Goal: Task Accomplishment & Management: Manage account settings

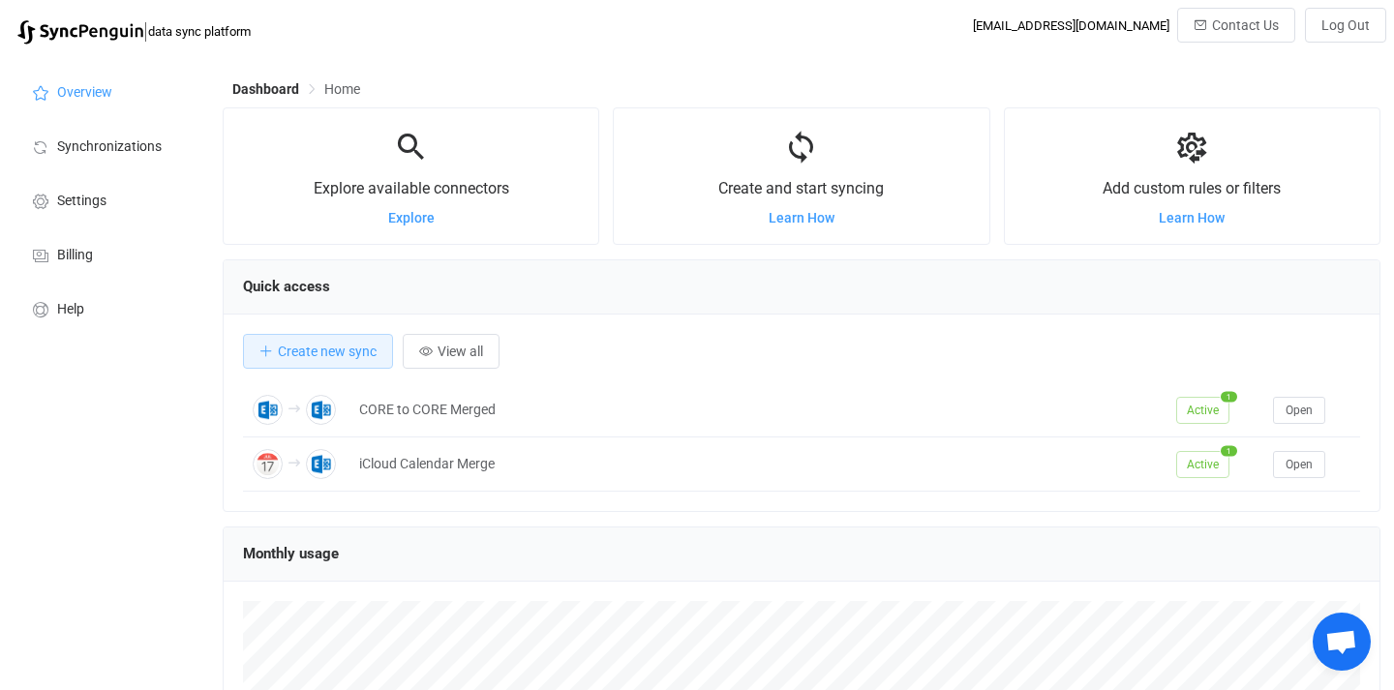
scroll to position [376, 1158]
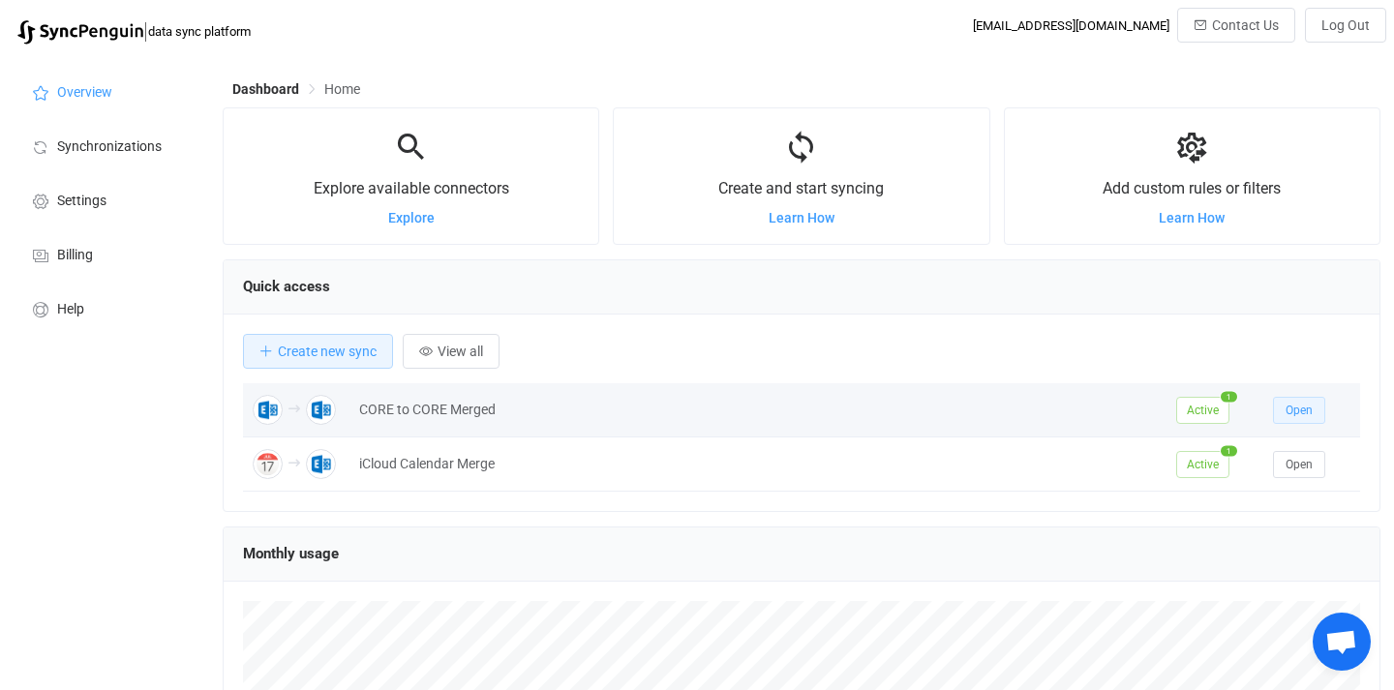
click at [1300, 411] on span "Open" at bounding box center [1299, 411] width 27 height 14
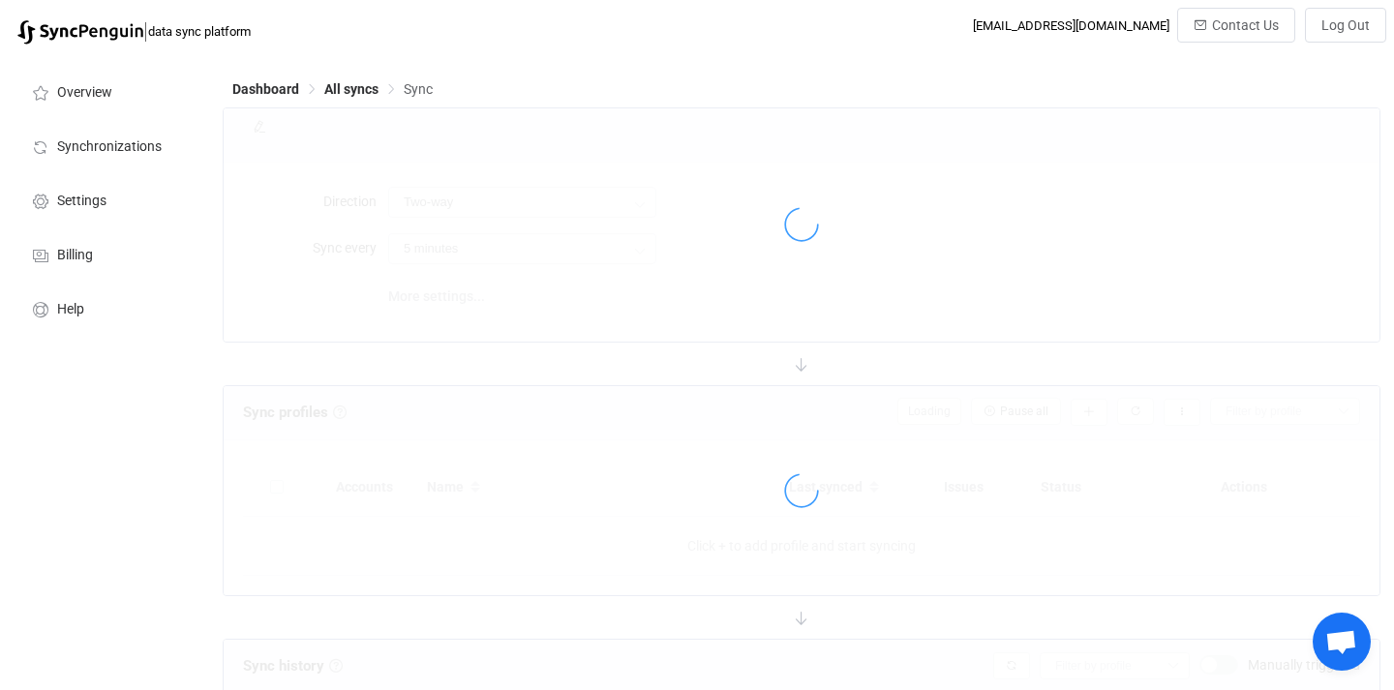
type input "A → B"
type input "10 minutes"
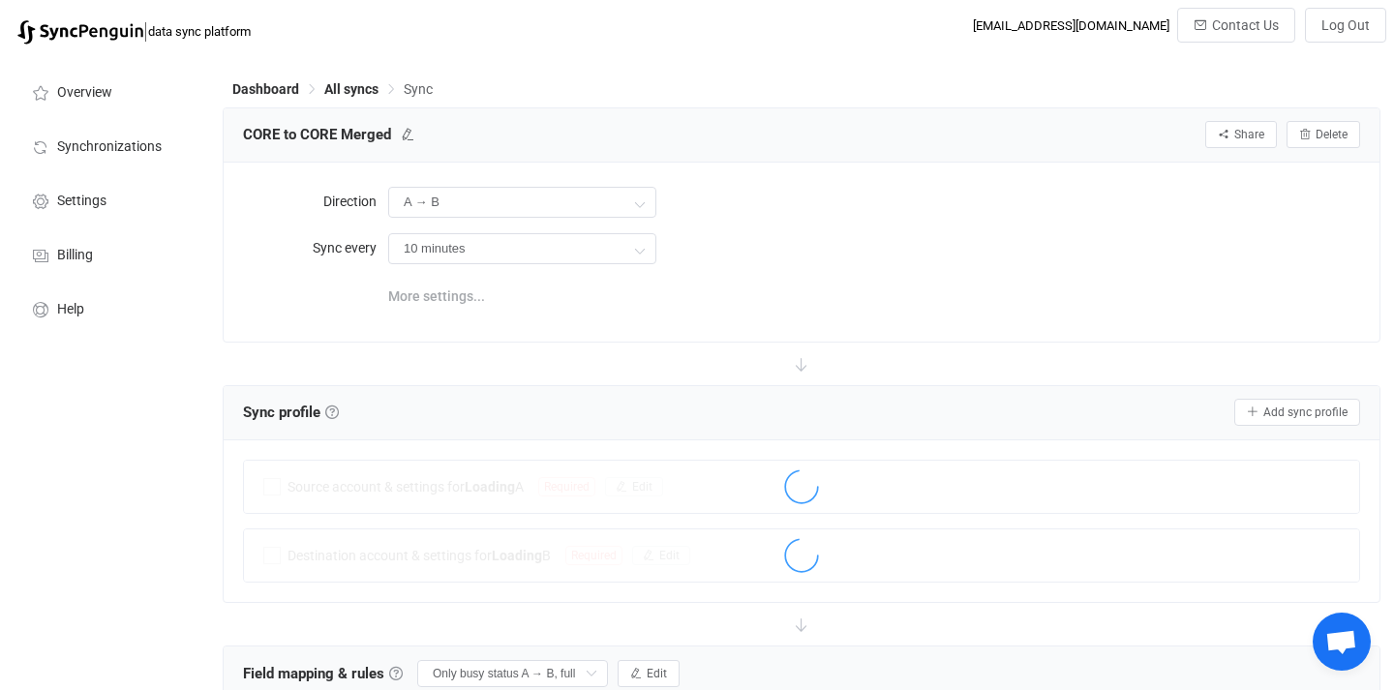
click at [465, 294] on span "More settings..." at bounding box center [436, 296] width 97 height 39
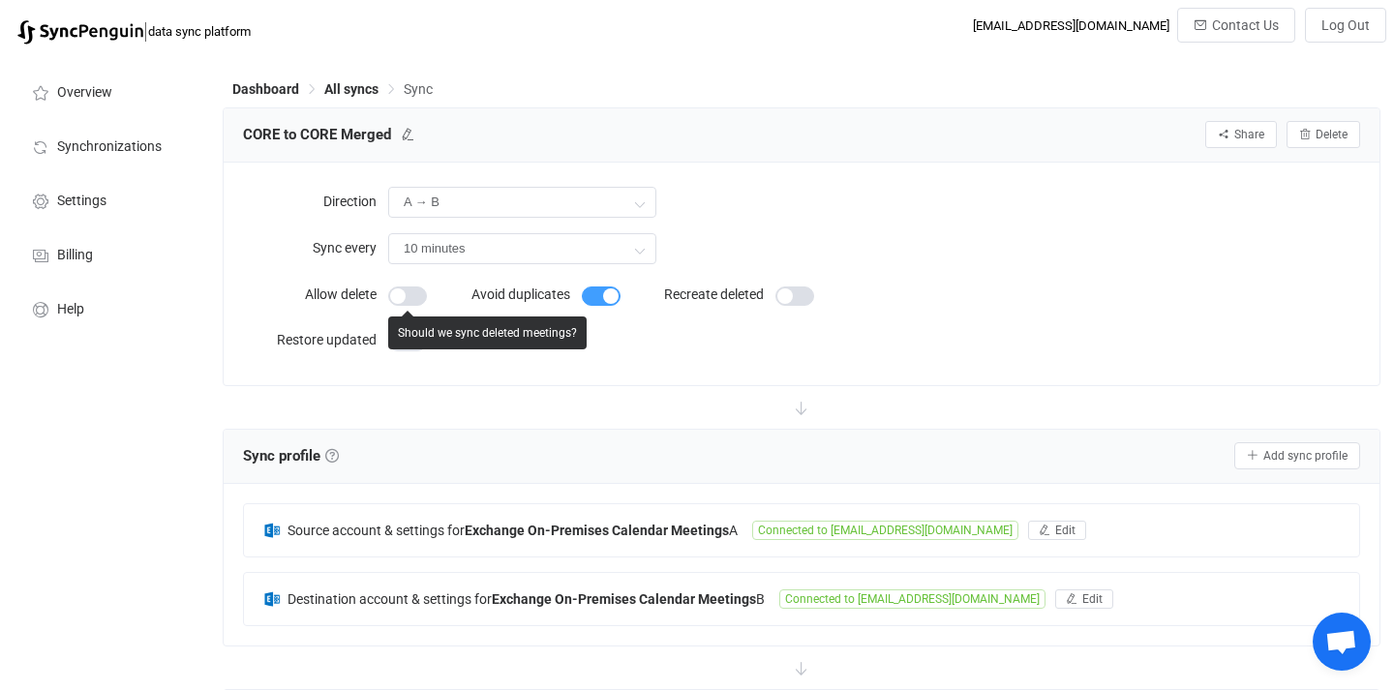
click at [402, 291] on span at bounding box center [407, 296] width 39 height 19
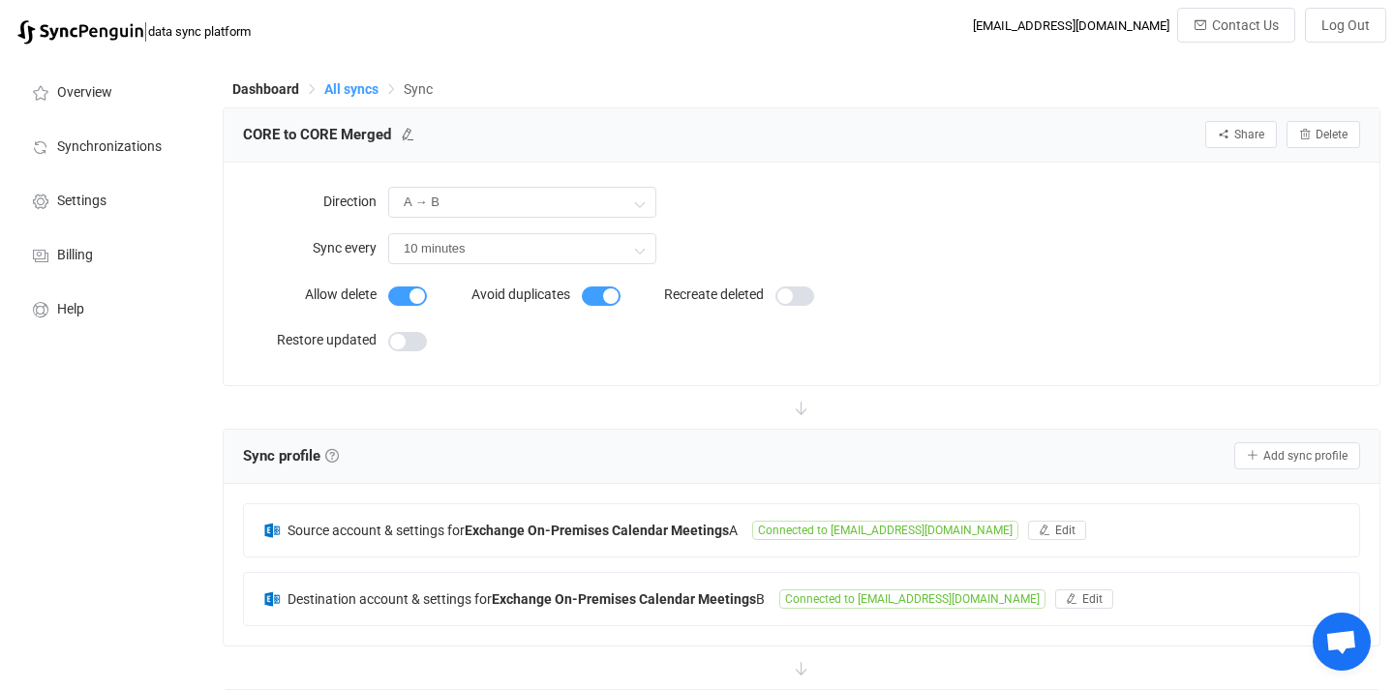
click at [354, 88] on span "All syncs" at bounding box center [351, 88] width 54 height 15
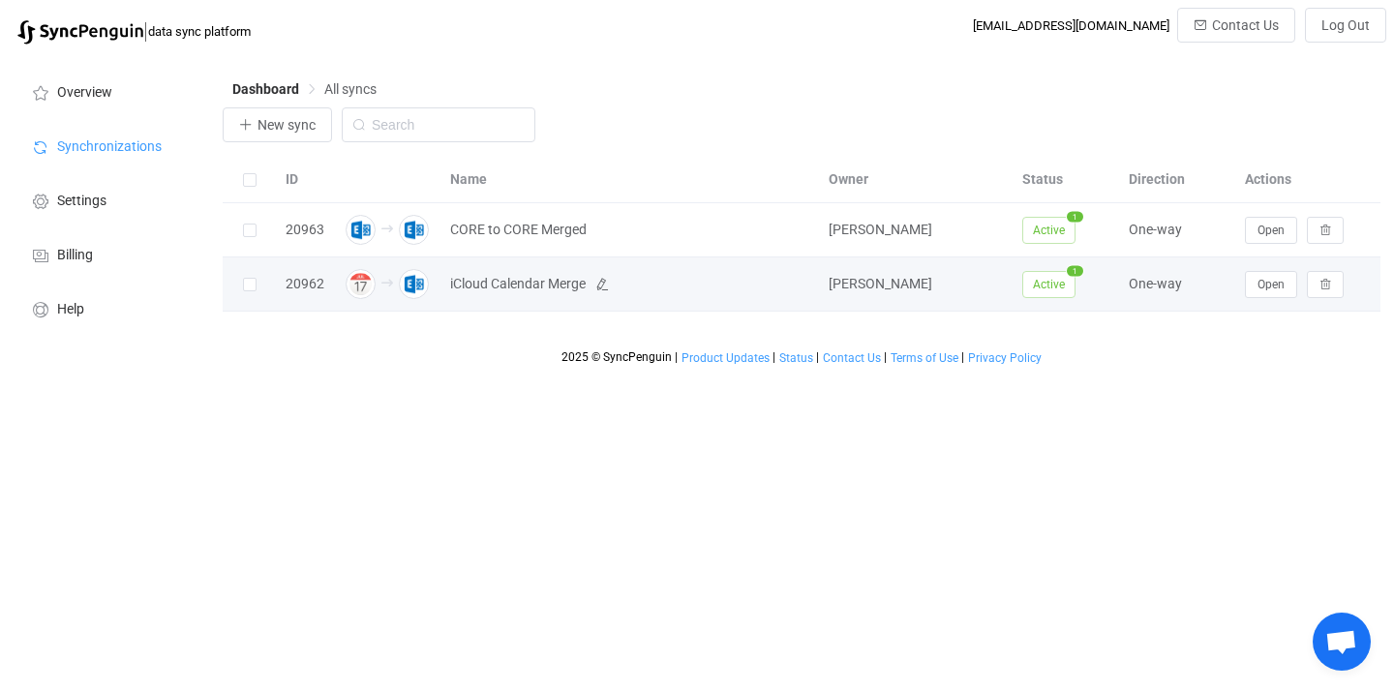
click at [541, 283] on span "iCloud Calendar Merge" at bounding box center [518, 284] width 136 height 22
click at [1273, 274] on button "Open" at bounding box center [1271, 284] width 52 height 27
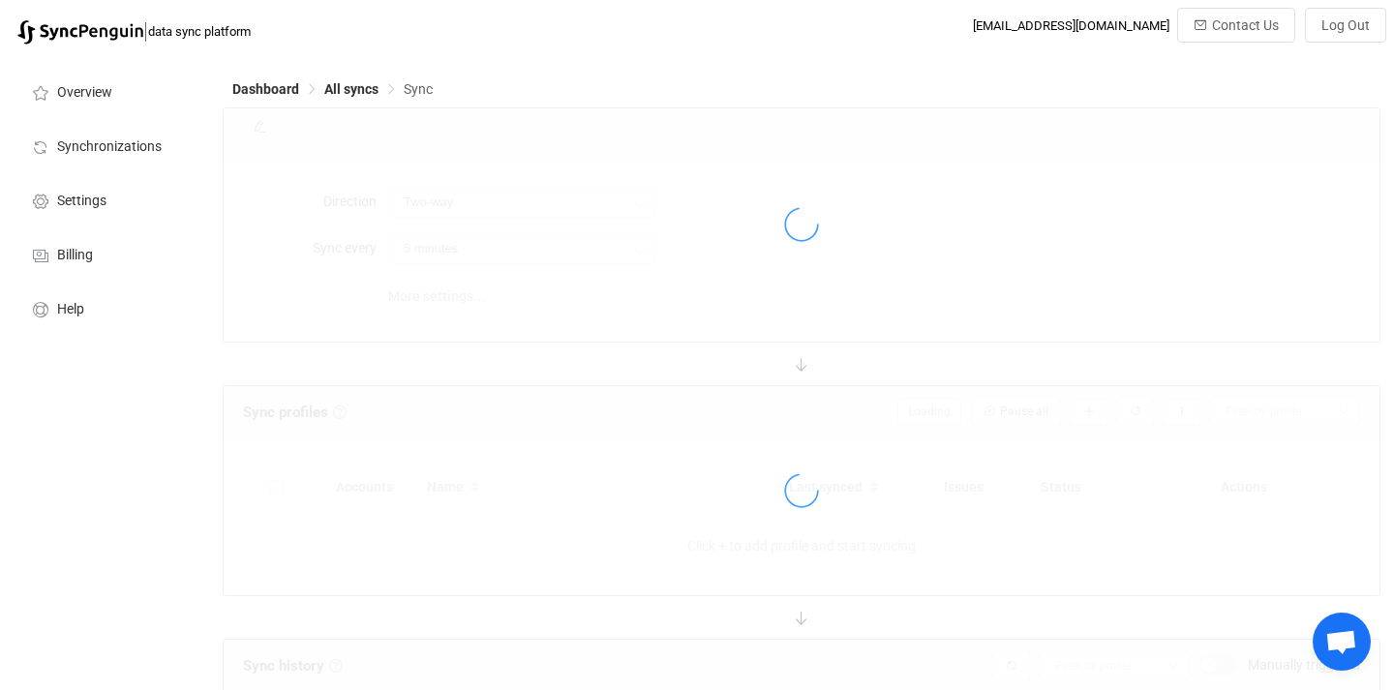
type input "iCloud → Exchange On-Premises"
type input "10 minutes"
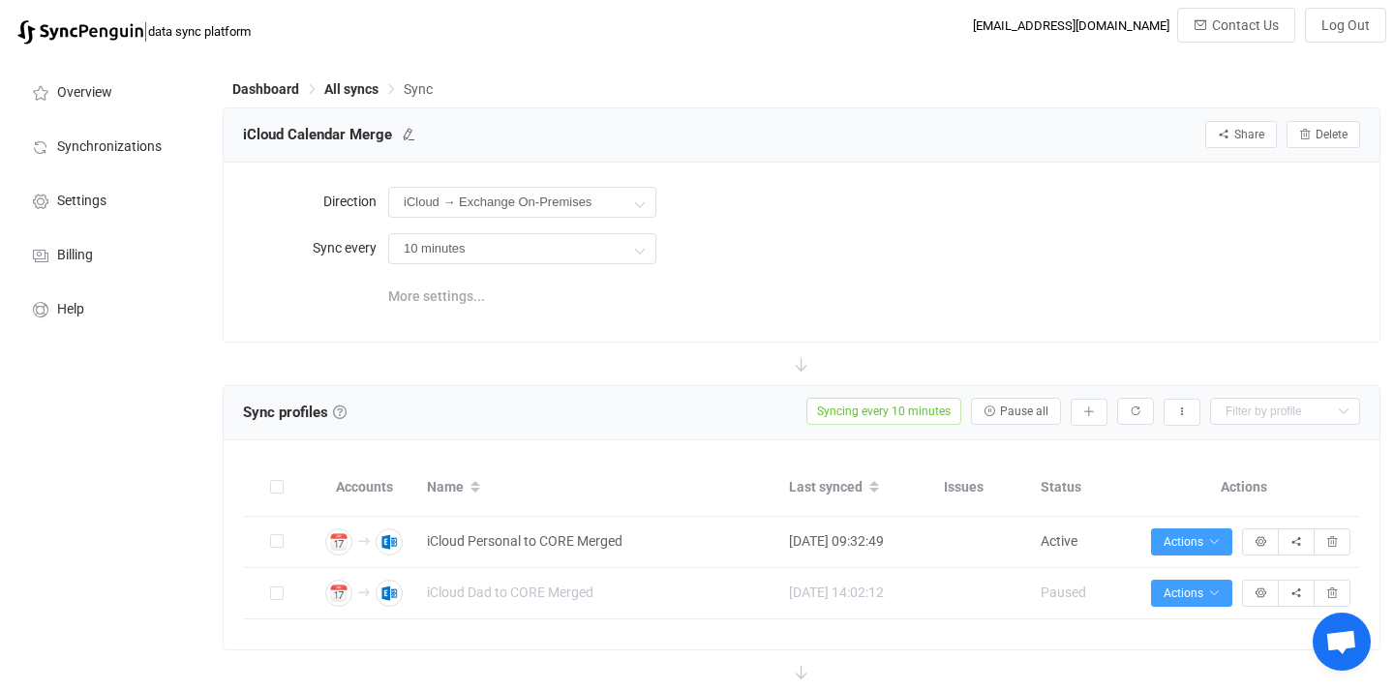
click at [459, 308] on span "More settings..." at bounding box center [436, 296] width 97 height 39
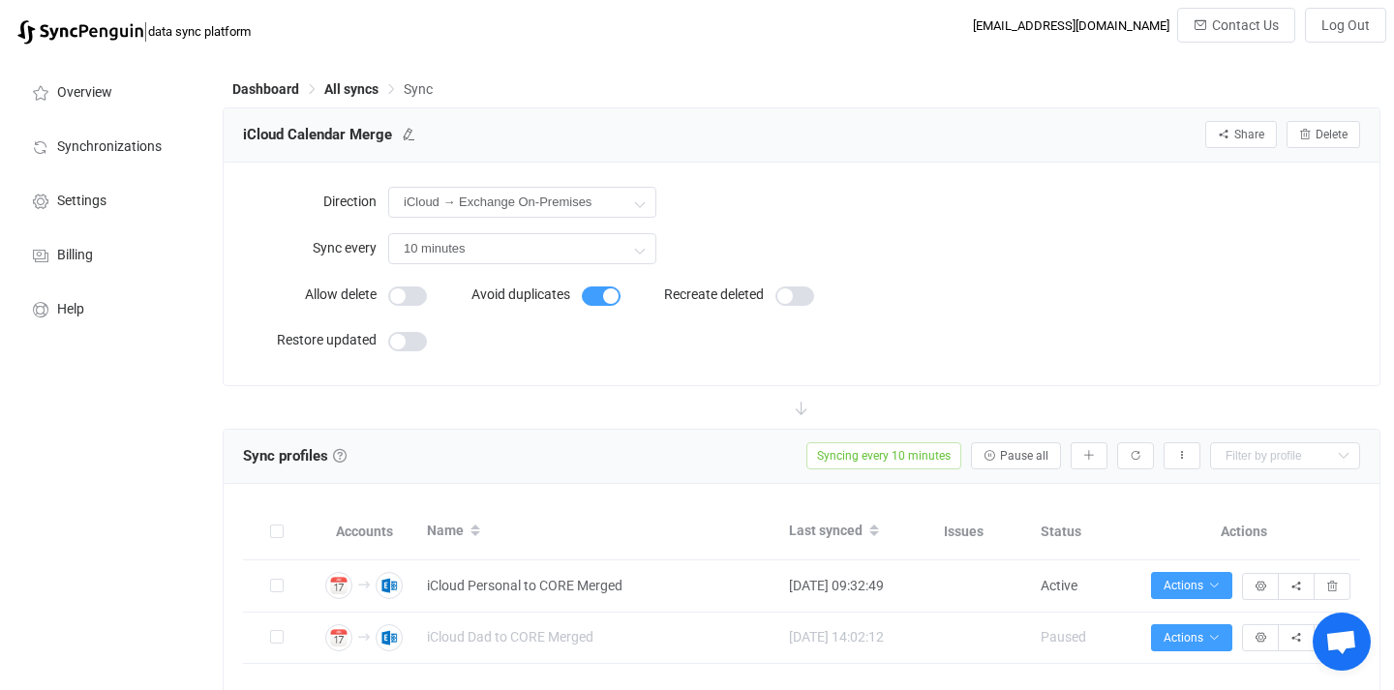
click at [399, 301] on span at bounding box center [407, 296] width 39 height 19
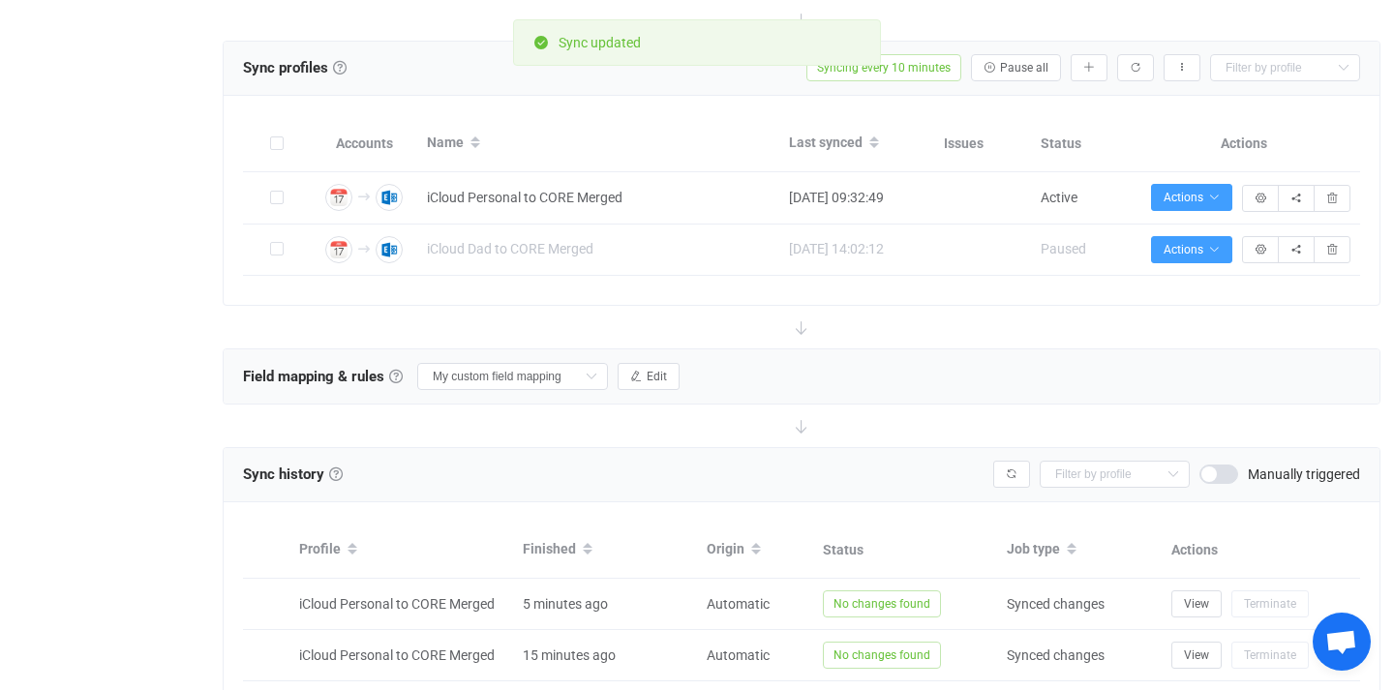
scroll to position [389, 0]
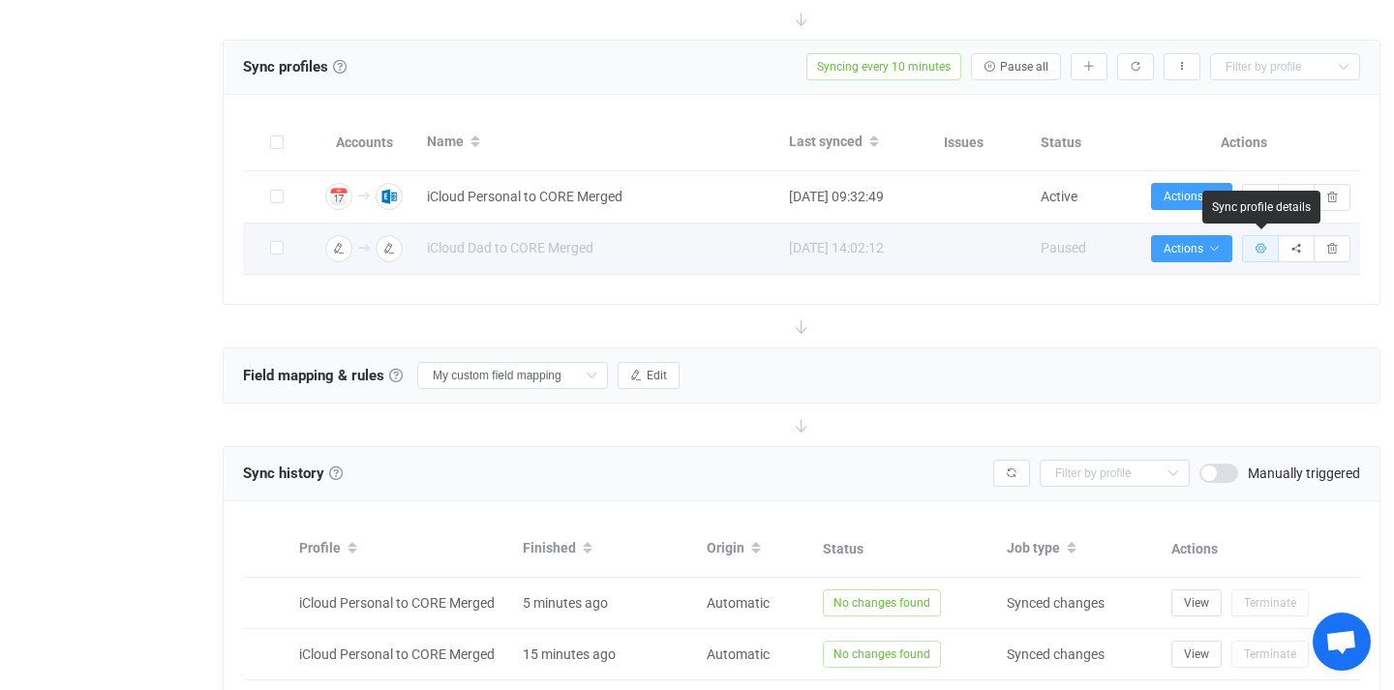
click at [1267, 245] on button "button" at bounding box center [1260, 248] width 37 height 27
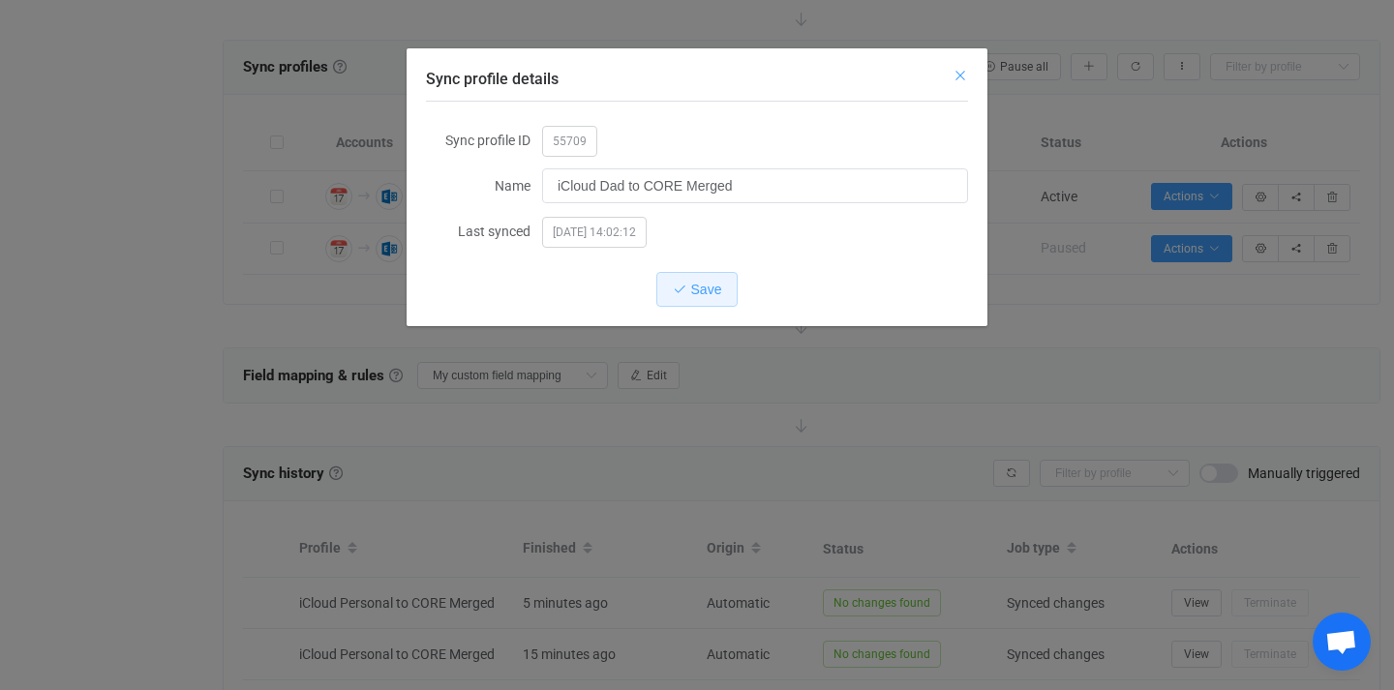
click at [963, 75] on icon "Close" at bounding box center [960, 75] width 15 height 15
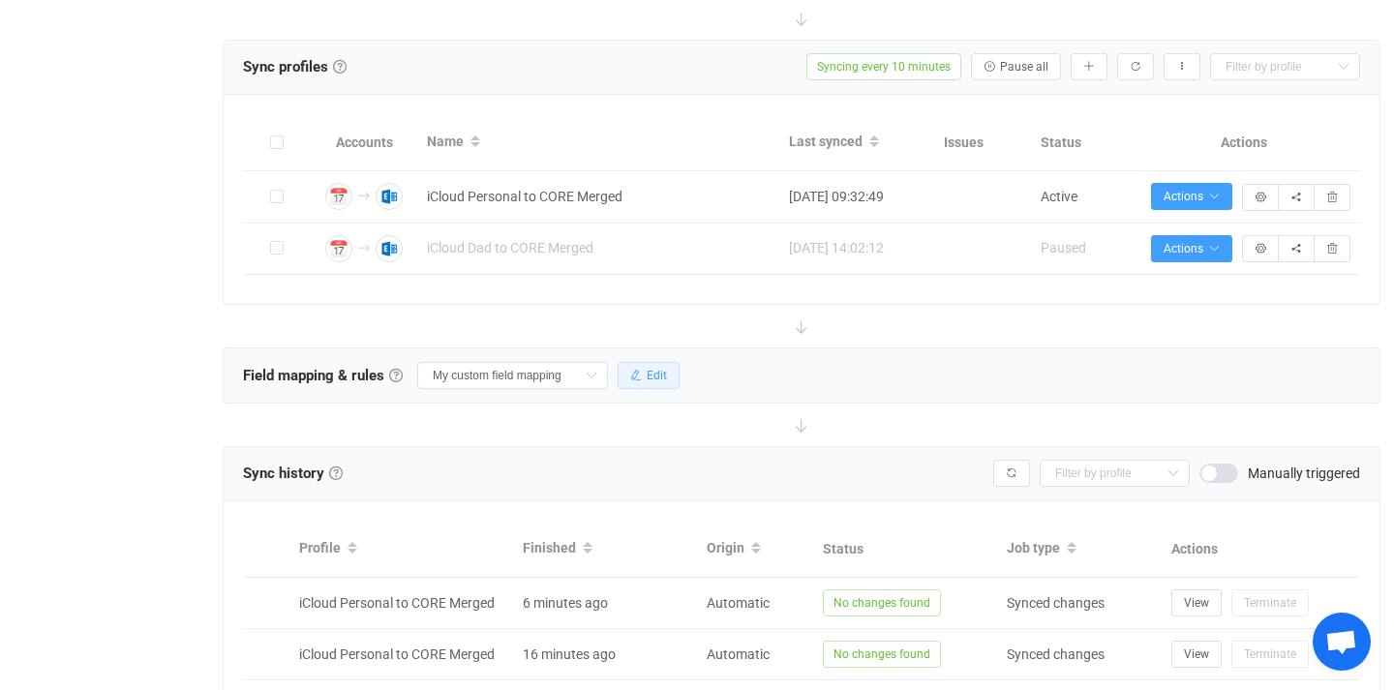
click at [673, 388] on button "Edit" at bounding box center [649, 375] width 62 height 27
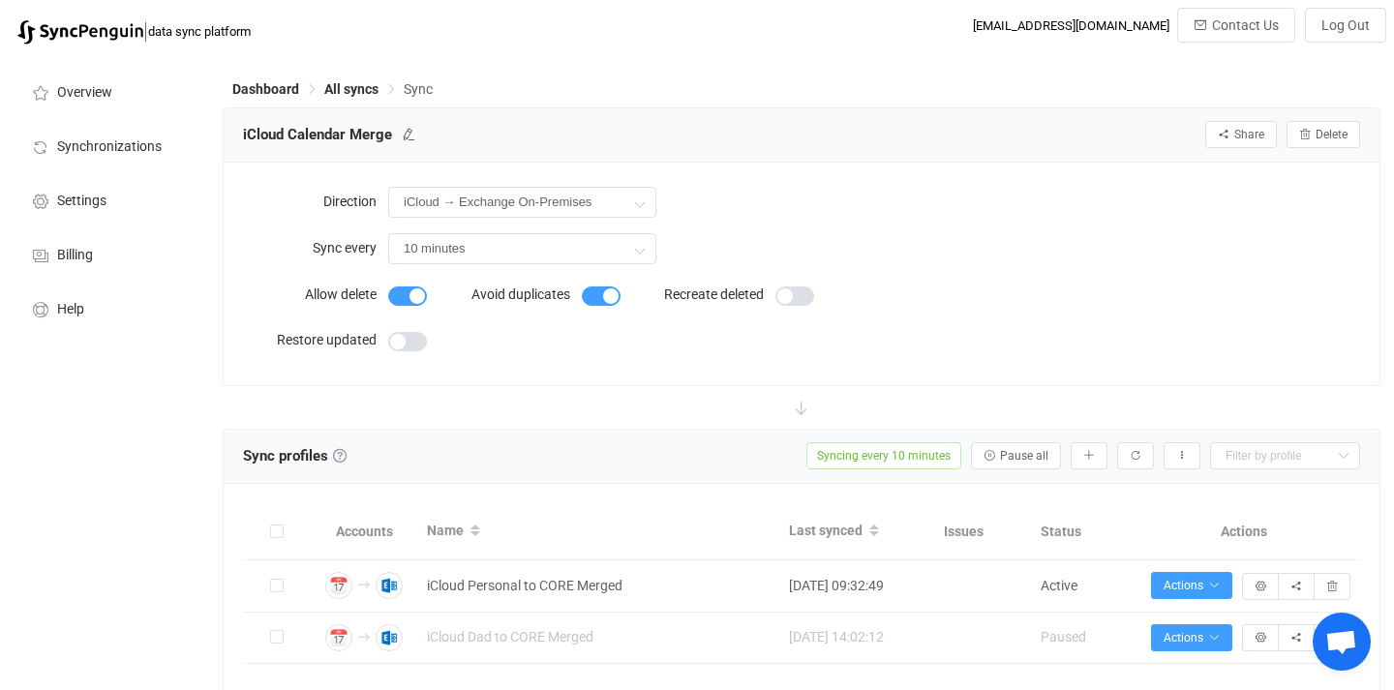
scroll to position [0, 0]
click at [80, 100] on span "Overview" at bounding box center [84, 92] width 55 height 15
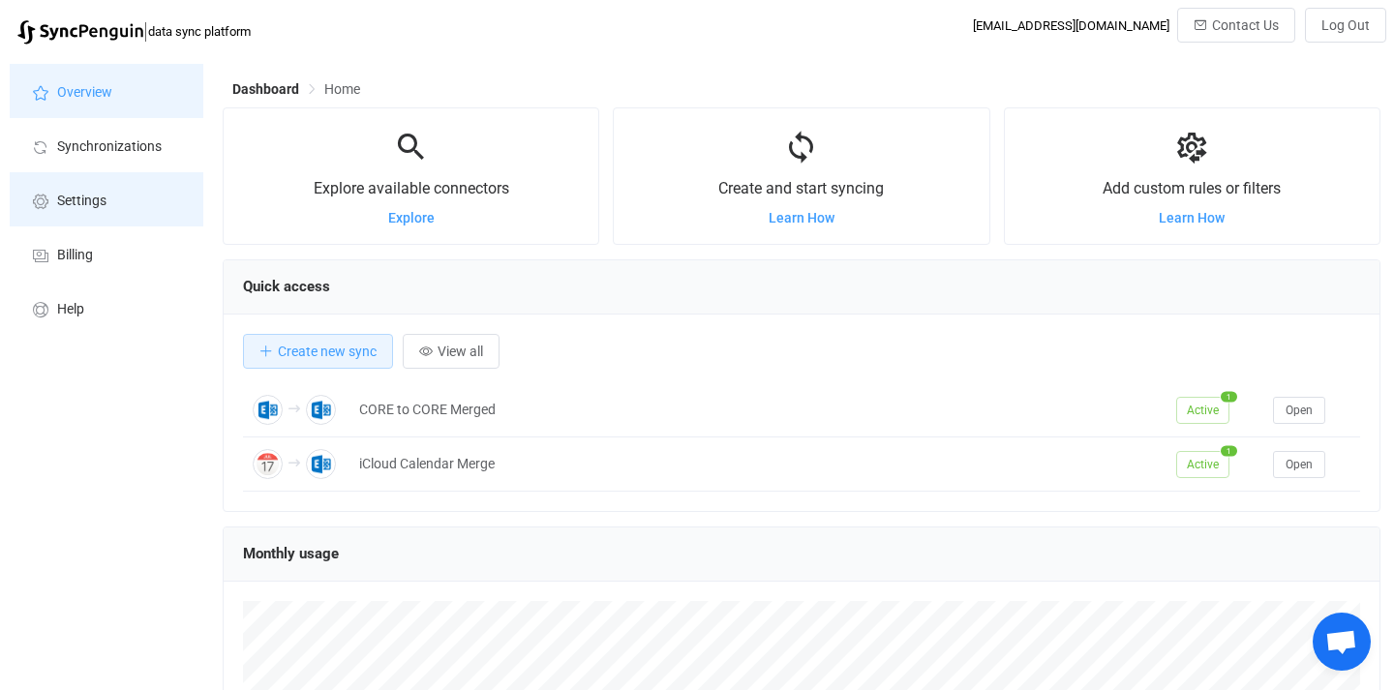
scroll to position [376, 1158]
click at [81, 208] on span "Settings" at bounding box center [81, 201] width 49 height 15
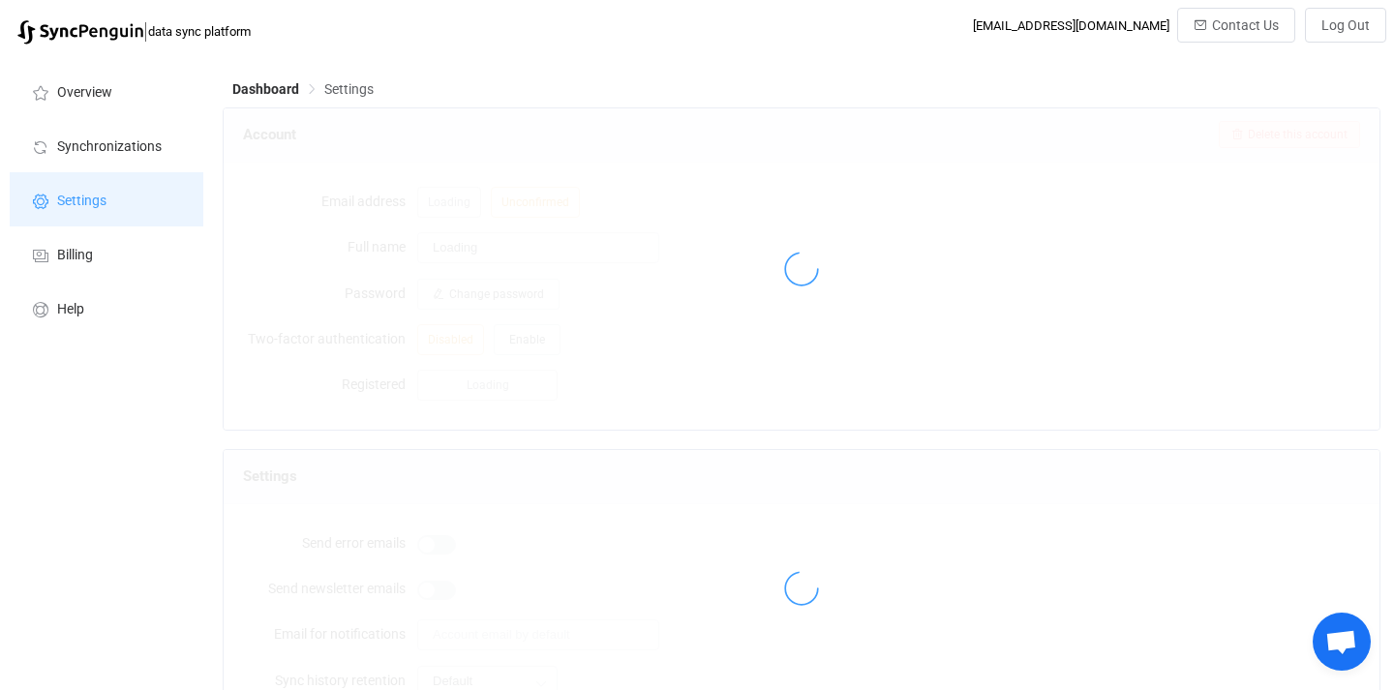
type input "Ryan S. Smith"
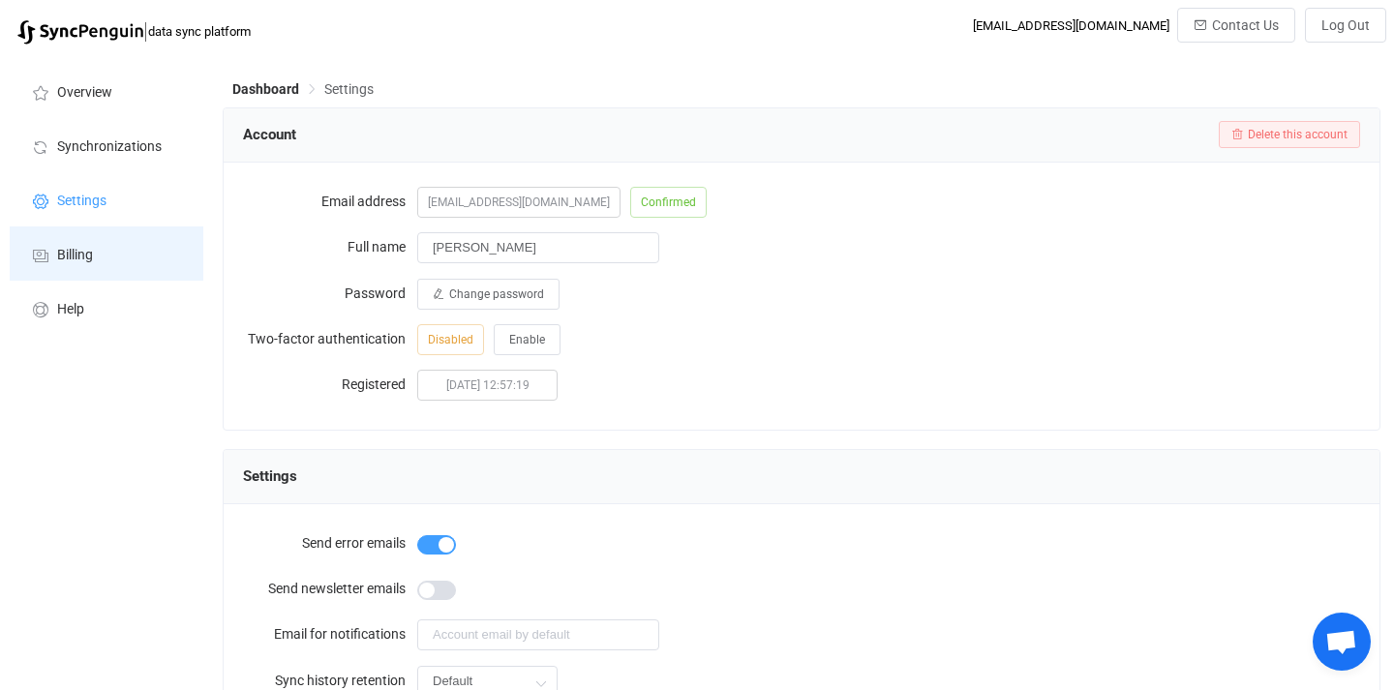
click at [70, 255] on span "Billing" at bounding box center [75, 255] width 36 height 15
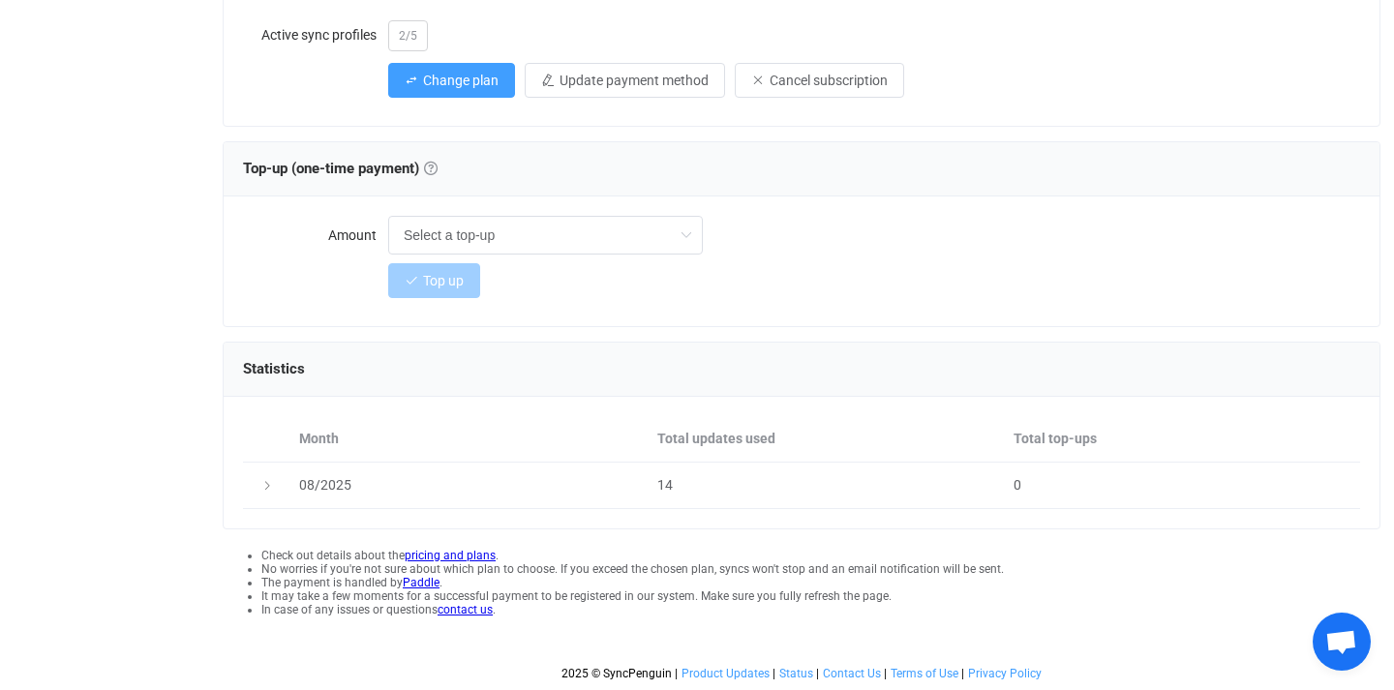
scroll to position [423, 0]
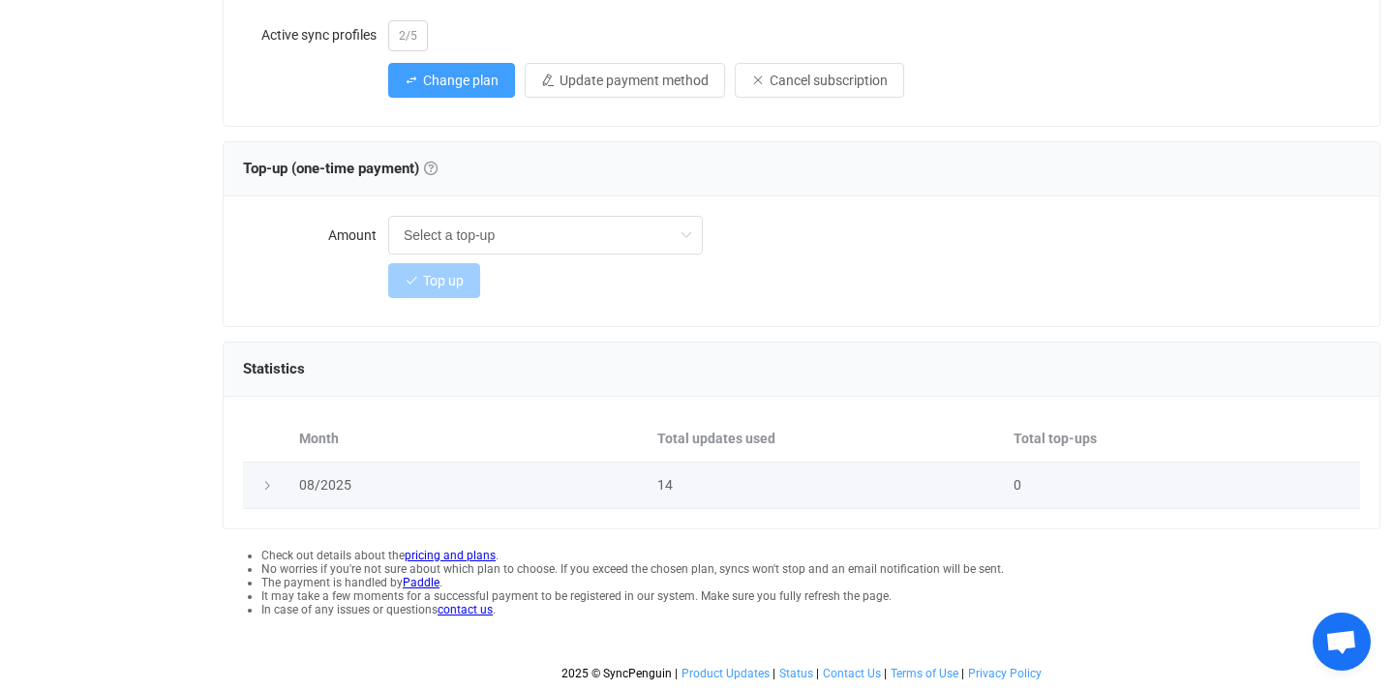
click at [485, 483] on div "08/2025" at bounding box center [469, 485] width 358 height 22
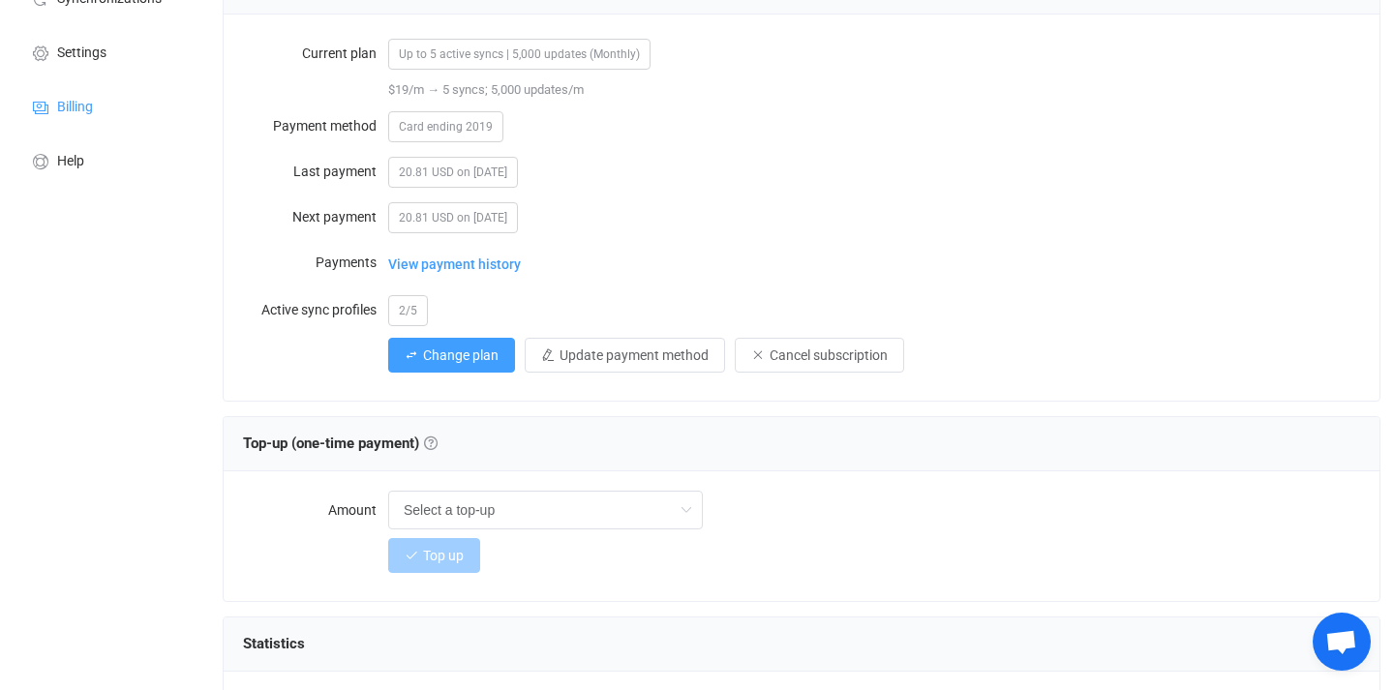
scroll to position [74, 0]
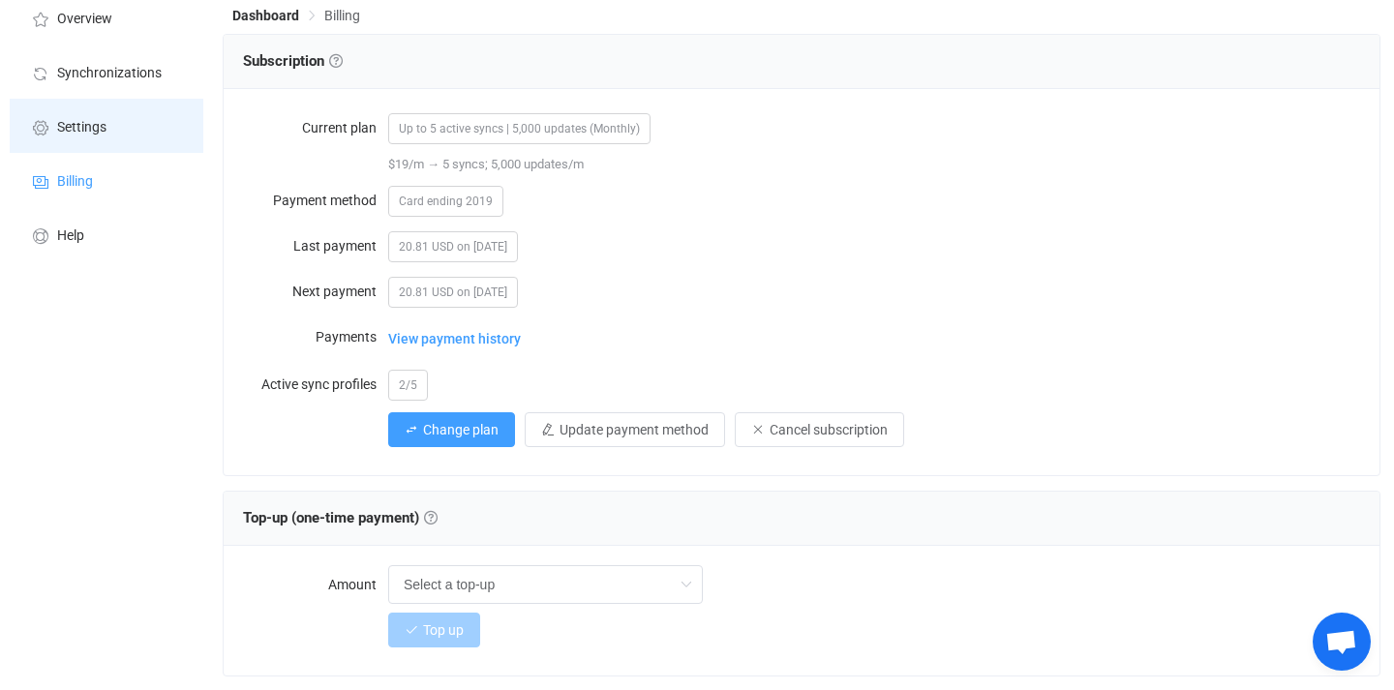
click at [104, 142] on li "Settings" at bounding box center [107, 126] width 194 height 54
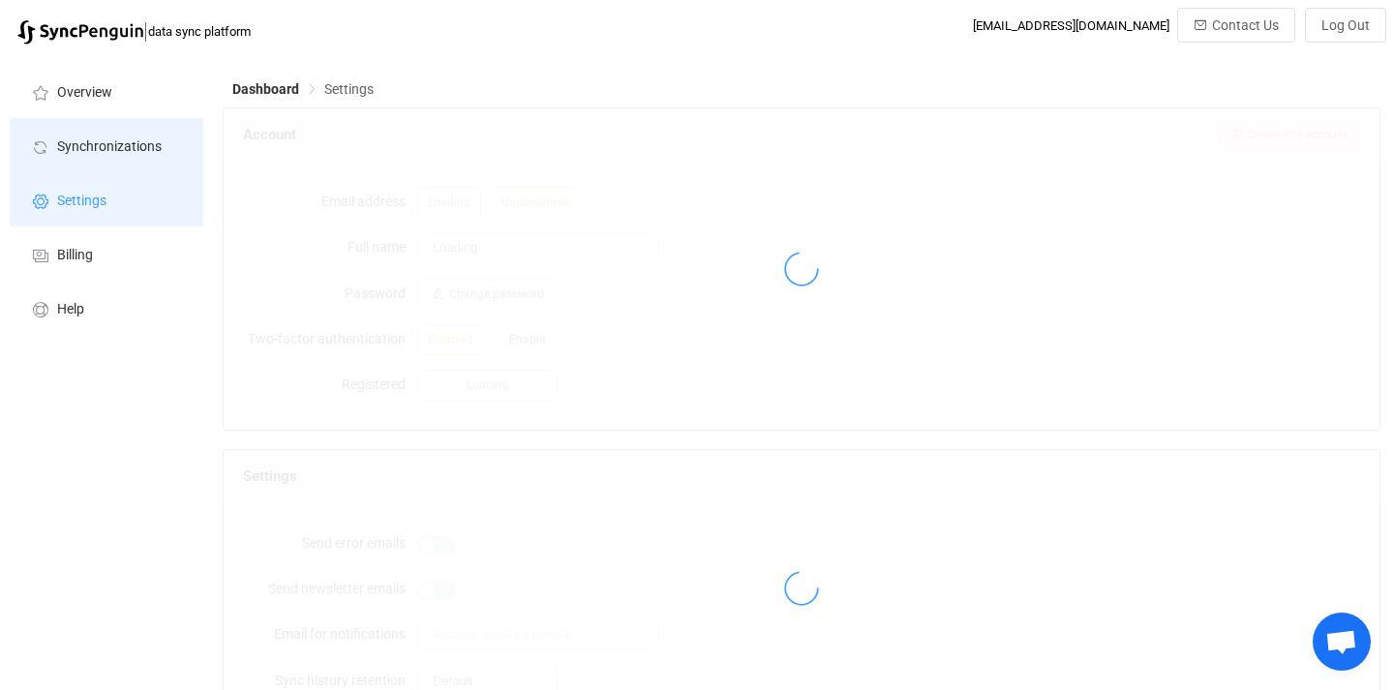
type input "Ryan S. Smith"
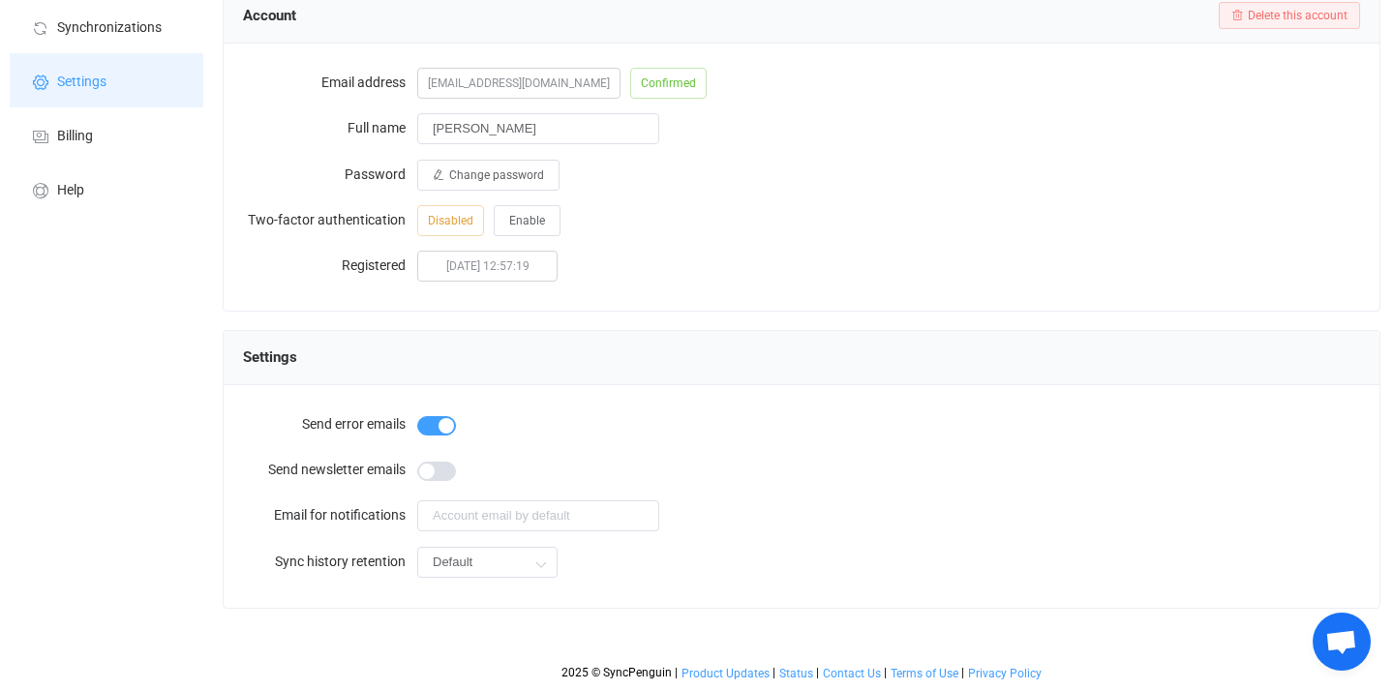
scroll to position [119, 0]
